Goal: Browse casually

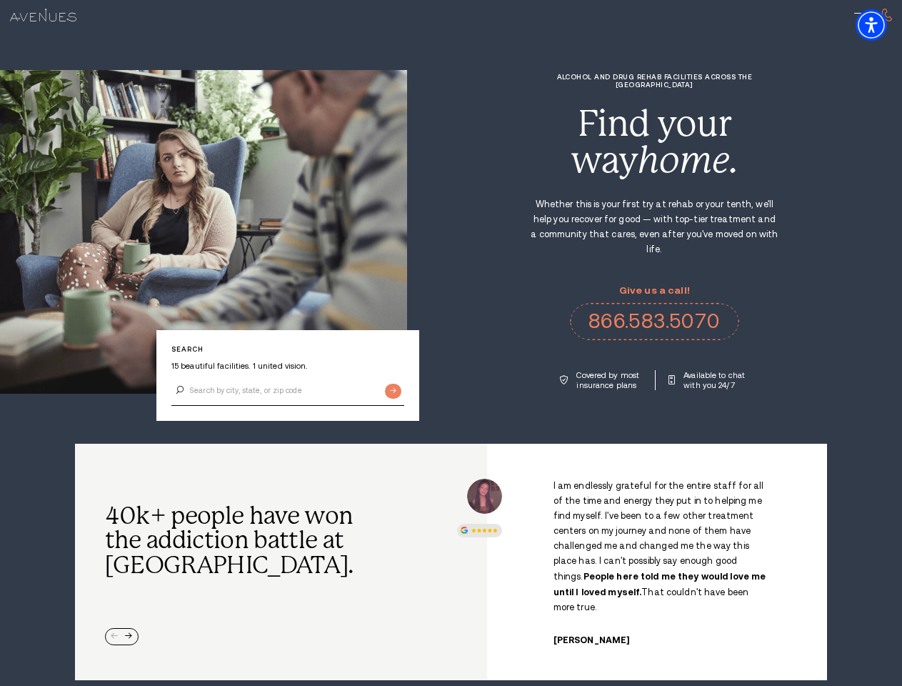
click at [451, 343] on div "Alcohol and Drug Rehab Facilities across the [GEOGRAPHIC_DATA] Find your way ho…" at bounding box center [654, 231] width 495 height 317
click at [884, 25] on img "Accessibility Menu" at bounding box center [871, 24] width 31 height 31
